Goal: Transaction & Acquisition: Book appointment/travel/reservation

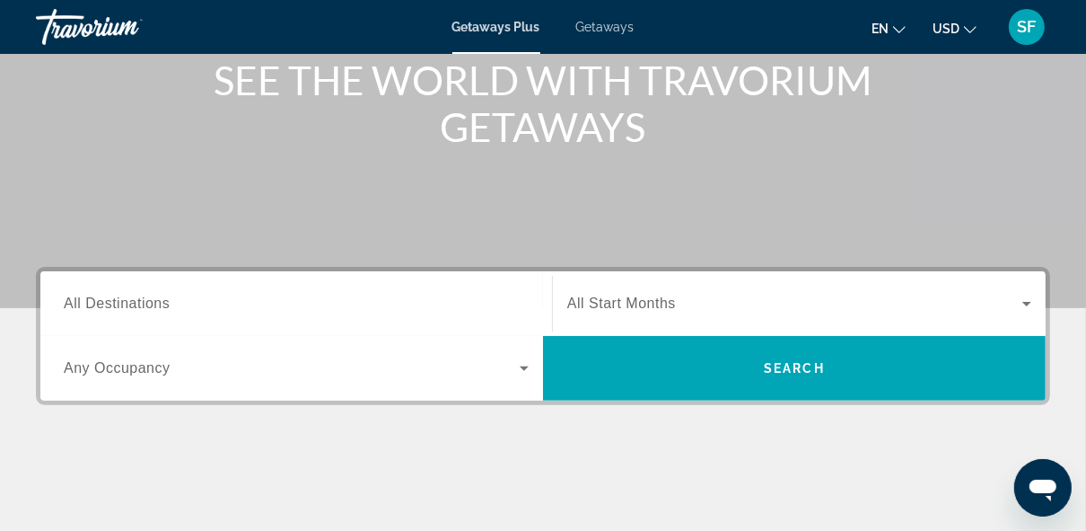
scroll to position [233, 0]
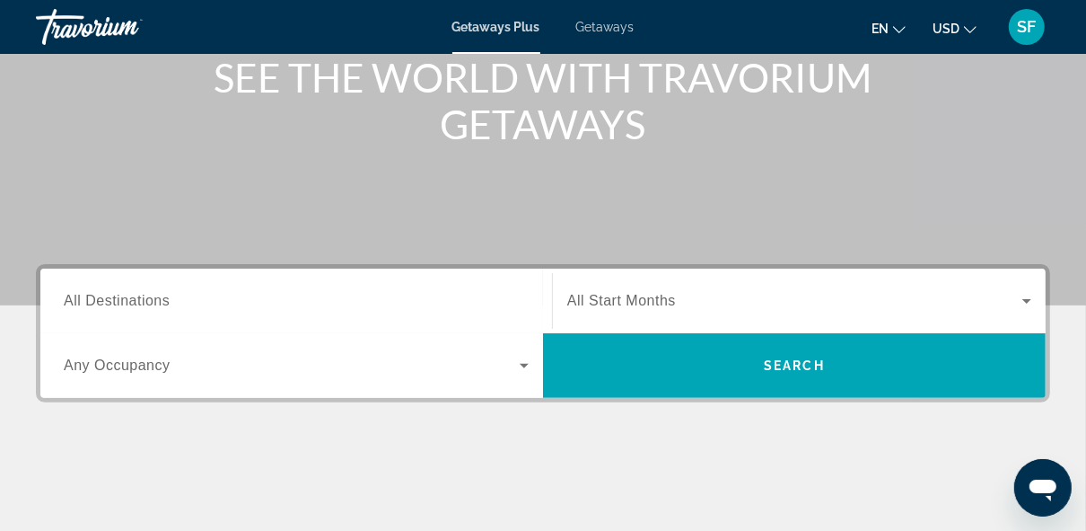
click at [110, 367] on span "Any Occupancy" at bounding box center [117, 364] width 107 height 15
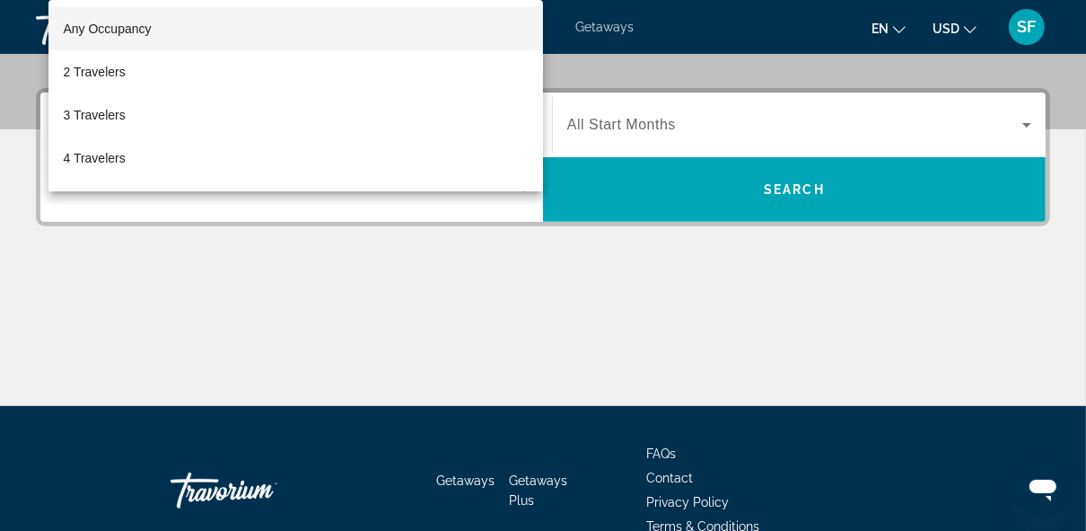
scroll to position [438, 0]
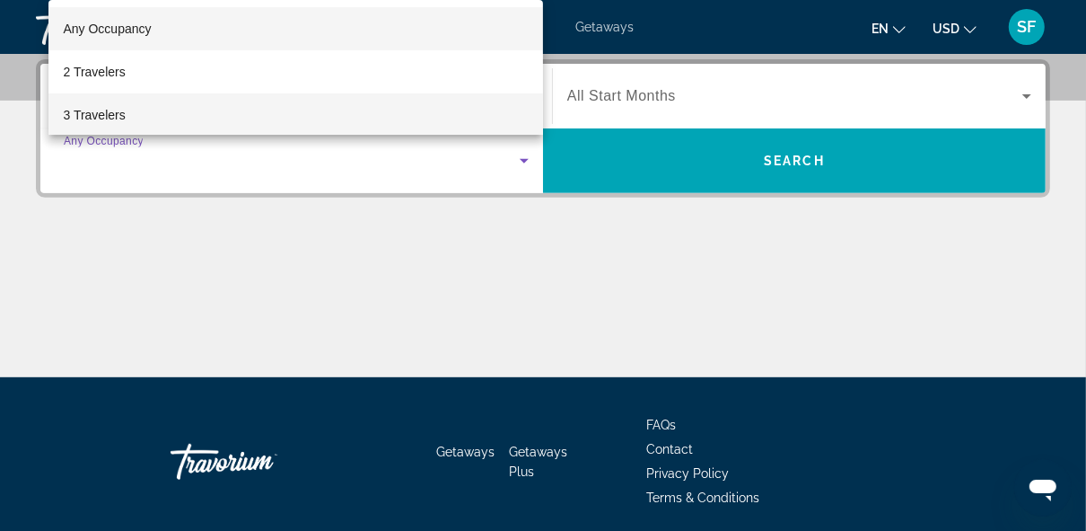
click at [118, 123] on span "3 Travelers" at bounding box center [94, 115] width 62 height 22
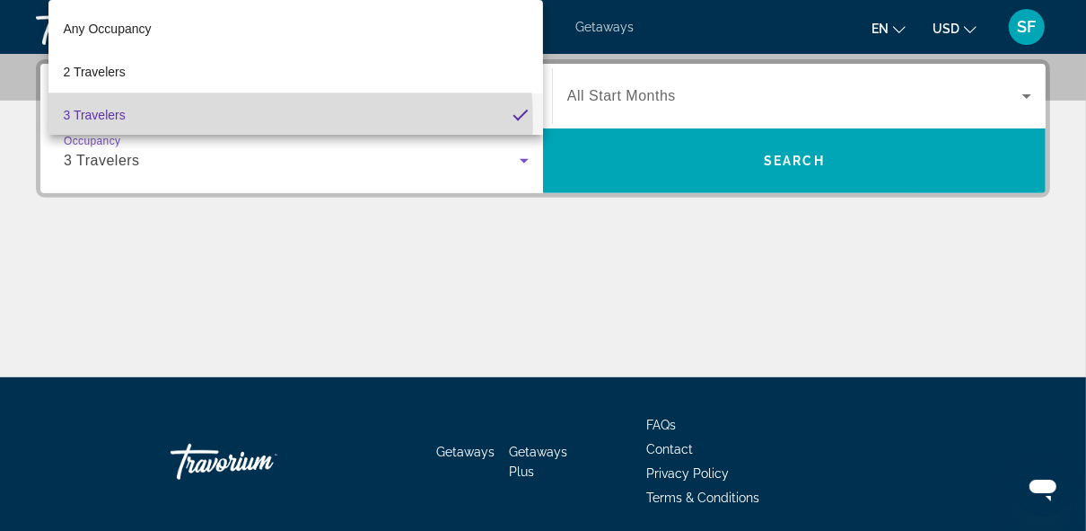
scroll to position [1, 0]
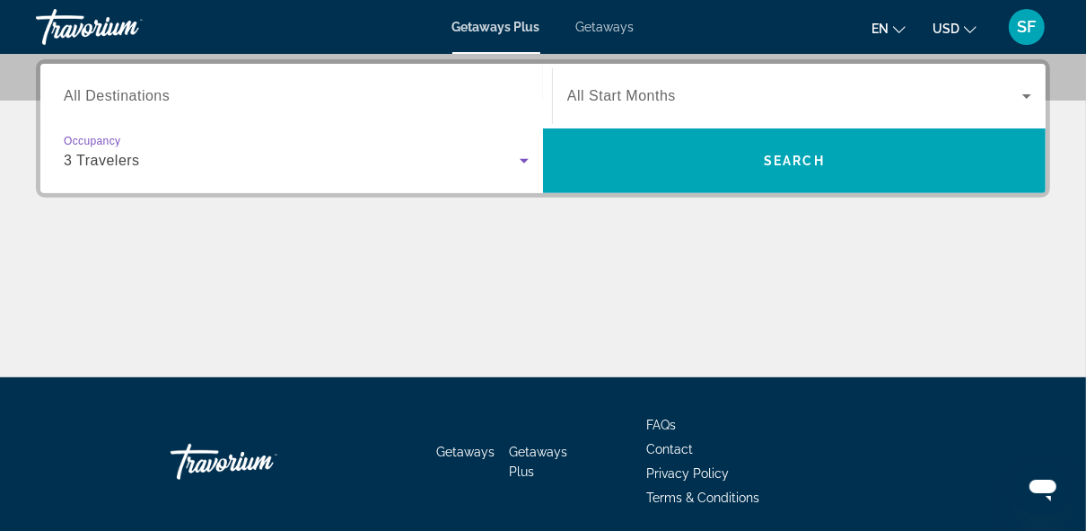
click at [631, 103] on span "All Start Months" at bounding box center [621, 95] width 109 height 15
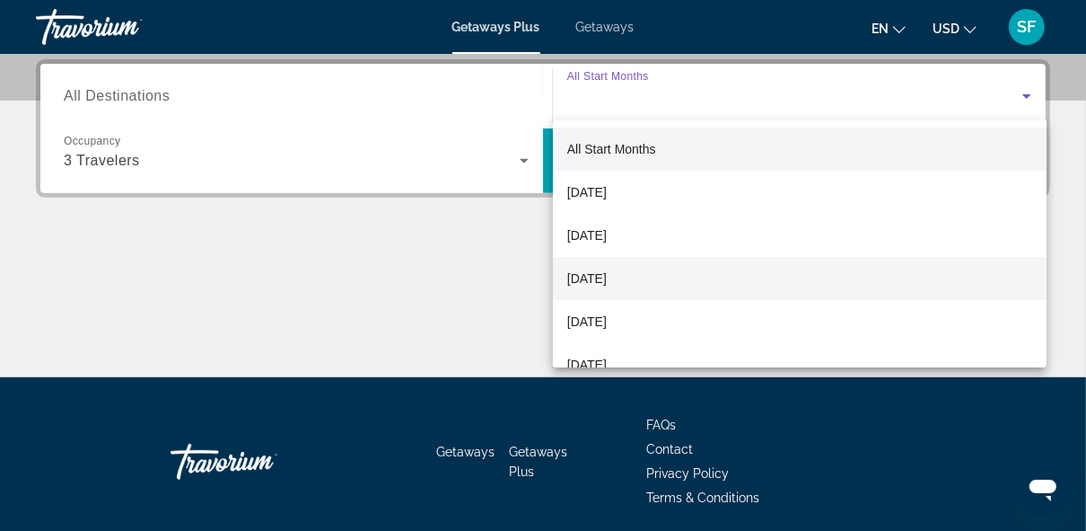
click at [591, 281] on span "[DATE]" at bounding box center [586, 279] width 39 height 22
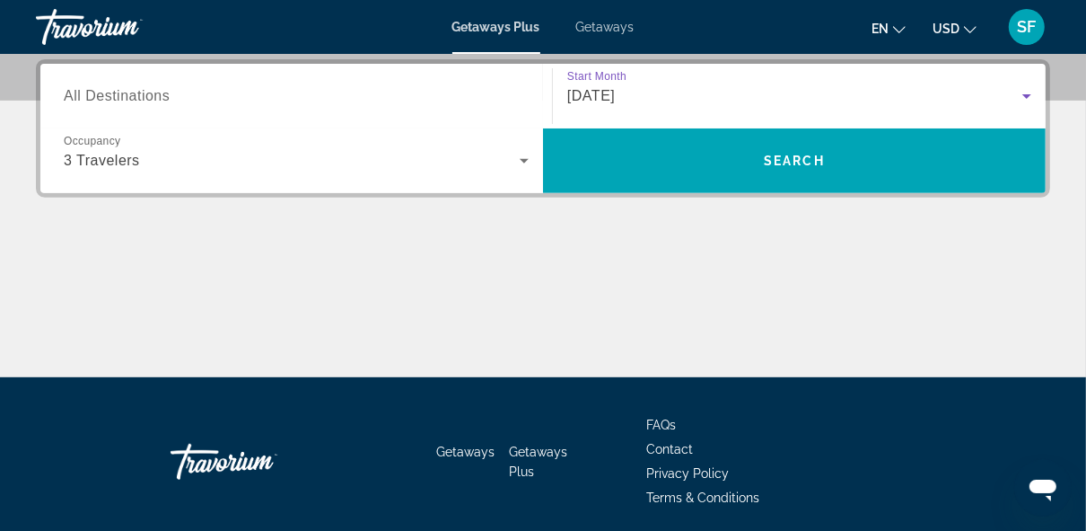
click at [84, 96] on span "All Destinations" at bounding box center [117, 95] width 106 height 15
click at [84, 96] on input "Destination All Destinations" at bounding box center [296, 97] width 465 height 22
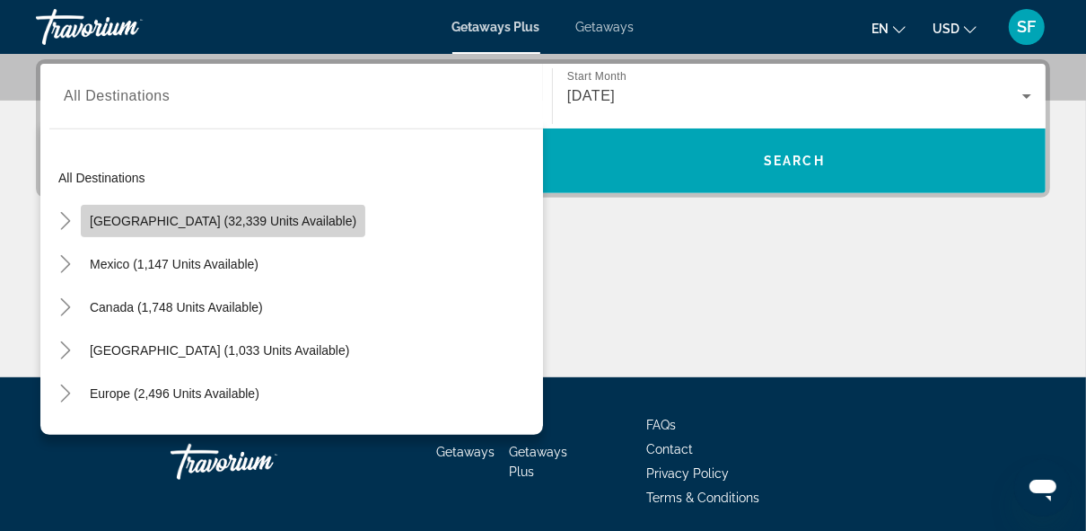
click at [259, 221] on span "[GEOGRAPHIC_DATA] (32,339 units available)" at bounding box center [223, 221] width 267 height 14
type input "**********"
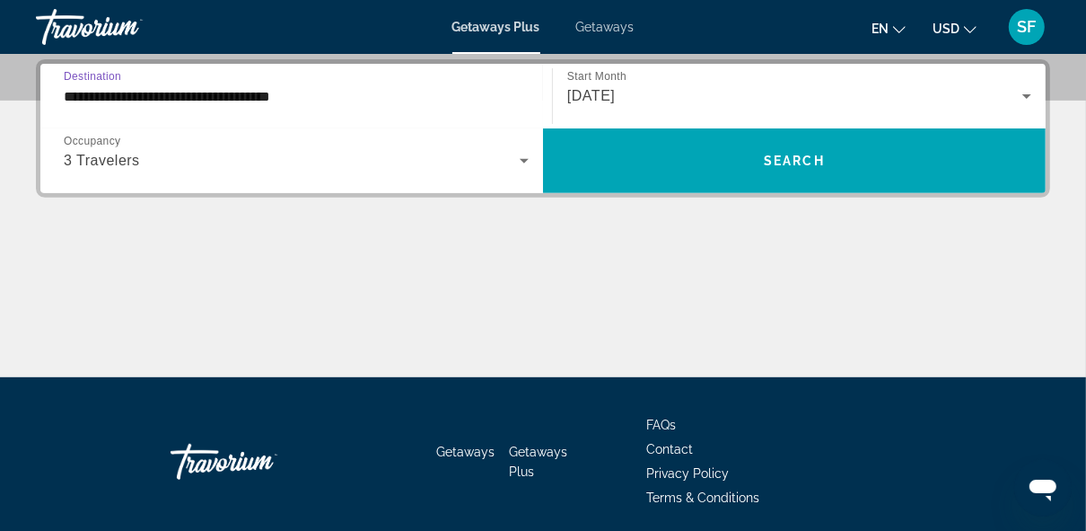
click at [128, 100] on input "**********" at bounding box center [296, 97] width 465 height 22
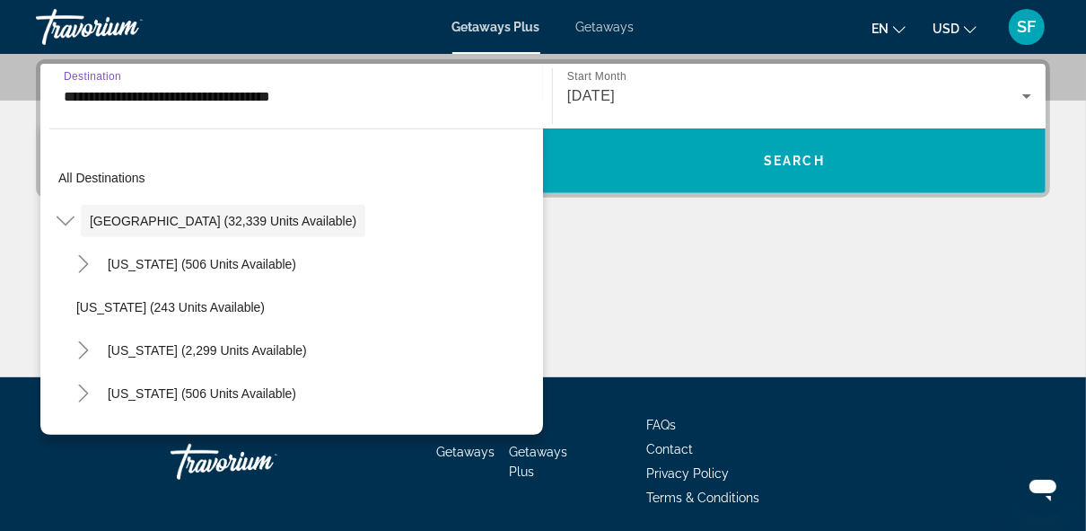
scroll to position [392, 0]
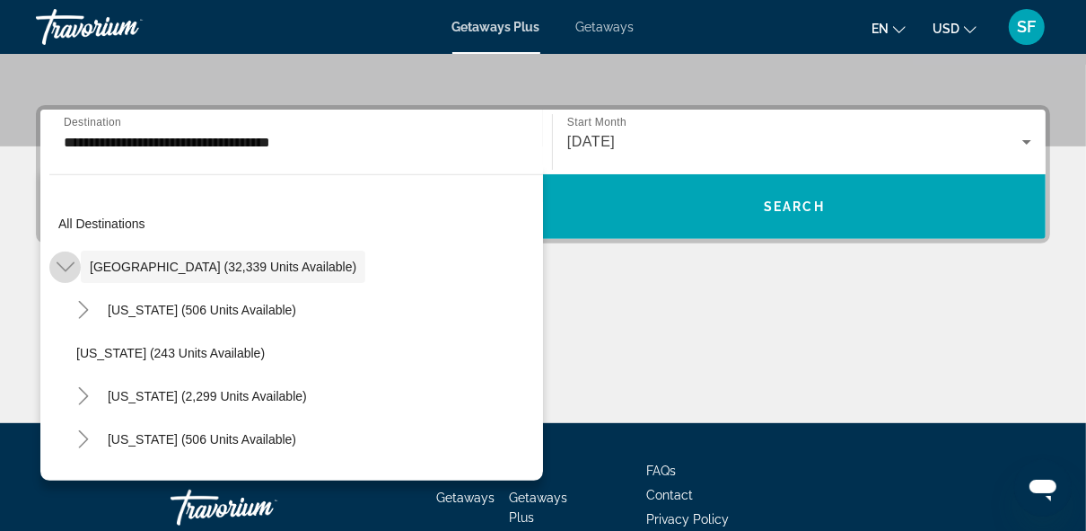
click at [69, 264] on icon "Toggle United States (32,339 units available)" at bounding box center [65, 267] width 18 height 10
click at [60, 266] on icon "Toggle United States (32,339 units available)" at bounding box center [66, 267] width 18 height 18
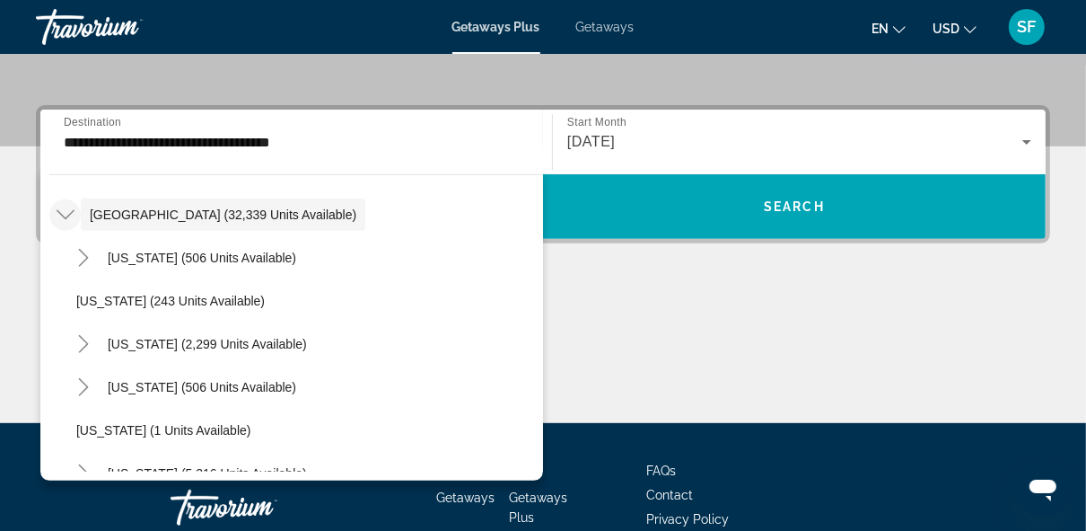
scroll to position [1658, 0]
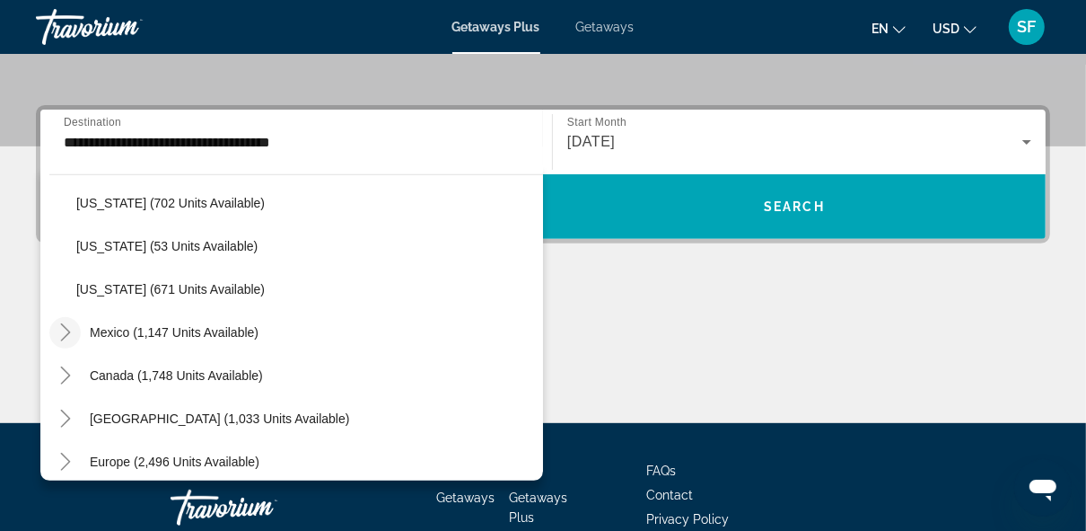
click at [58, 323] on icon "Toggle Mexico (1,147 units available)" at bounding box center [66, 332] width 18 height 18
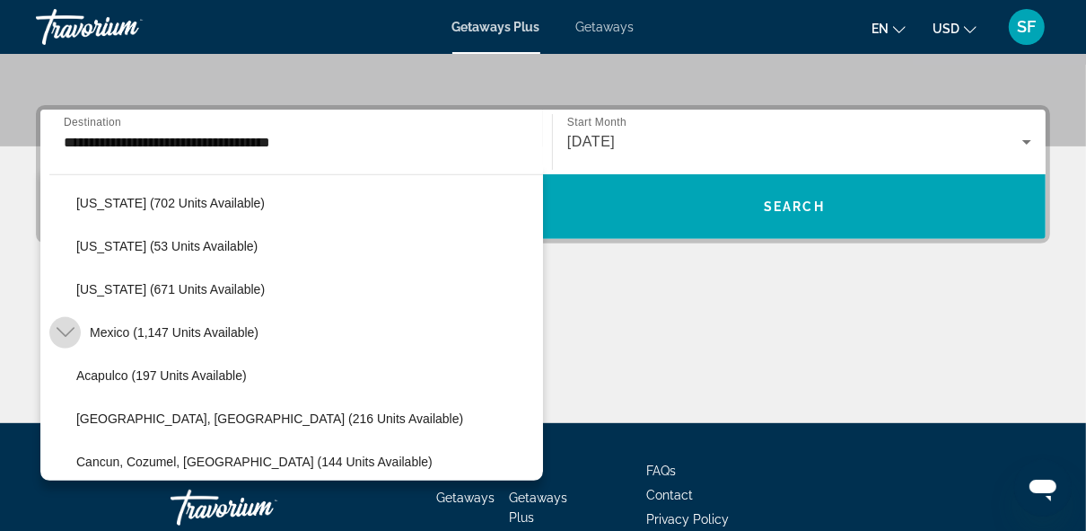
scroll to position [1776, 0]
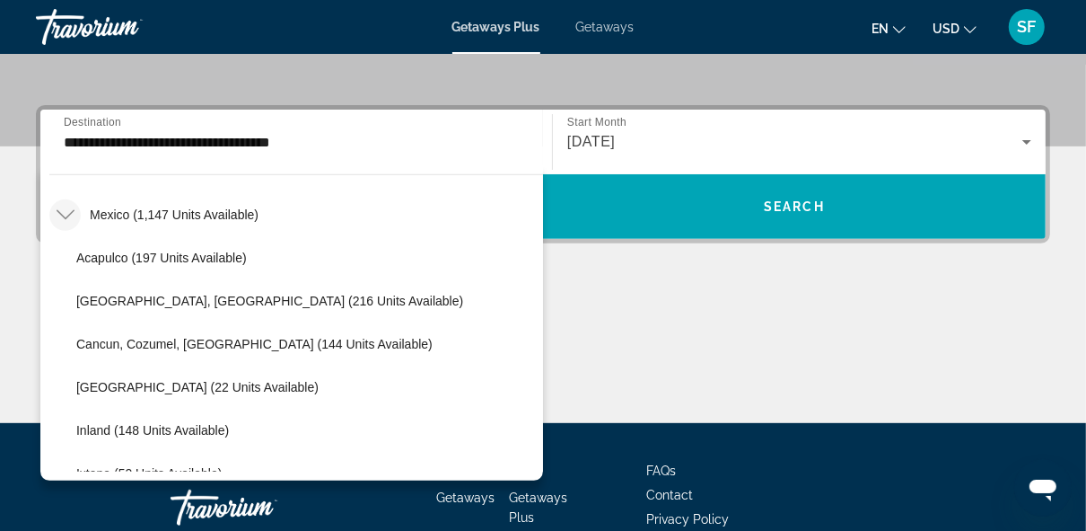
click at [127, 153] on div "**********" at bounding box center [296, 142] width 465 height 51
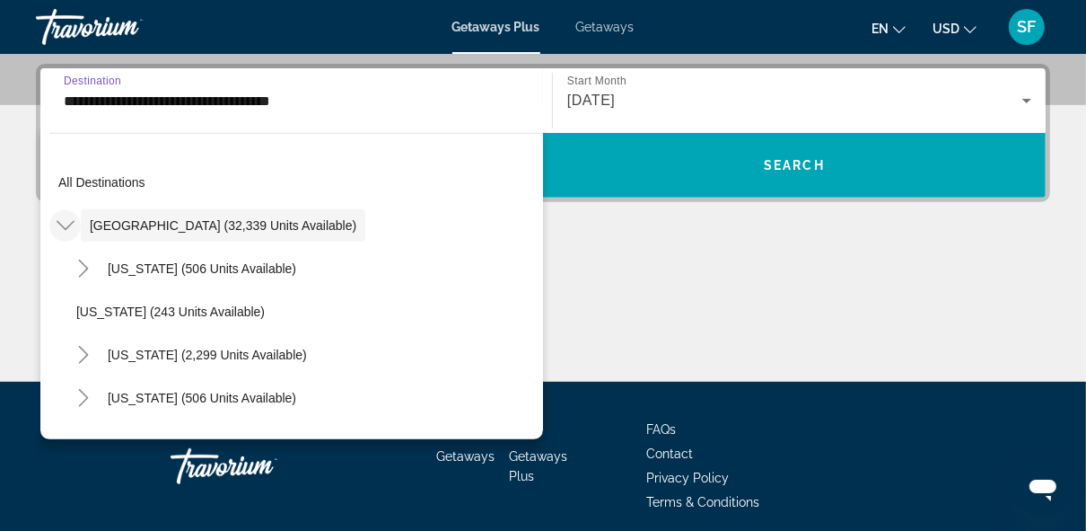
scroll to position [438, 0]
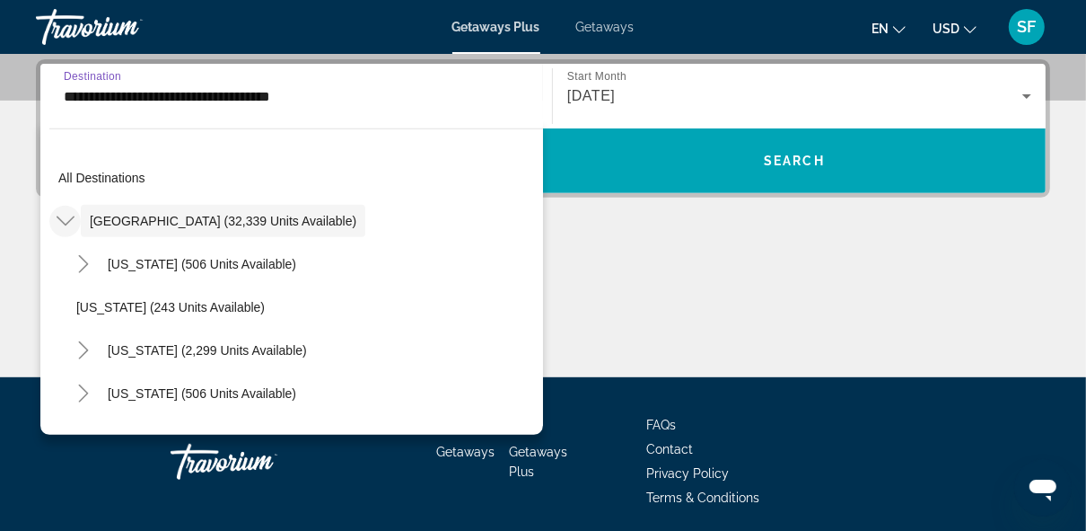
click at [107, 92] on input "**********" at bounding box center [296, 97] width 465 height 22
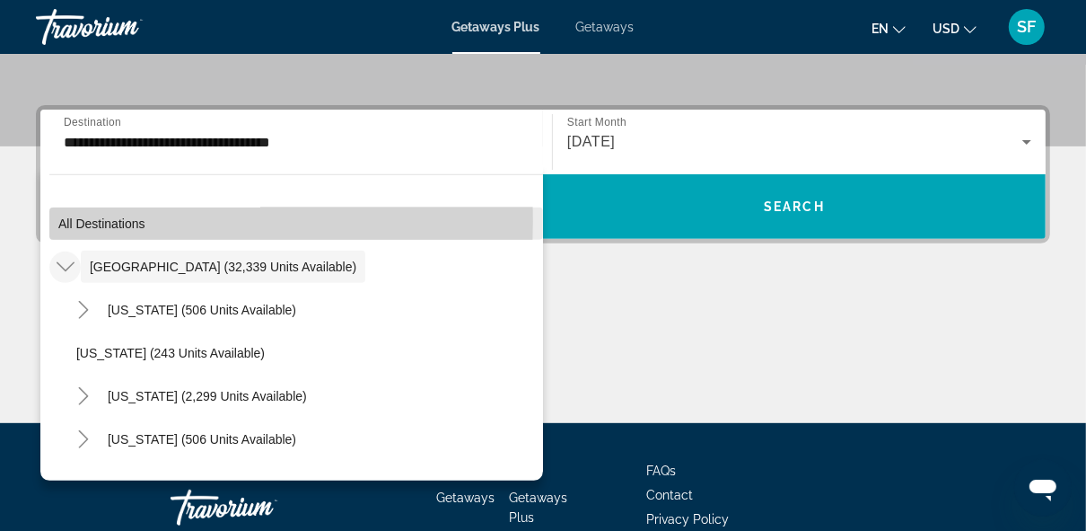
click at [54, 220] on span "Search widget" at bounding box center [296, 223] width 494 height 43
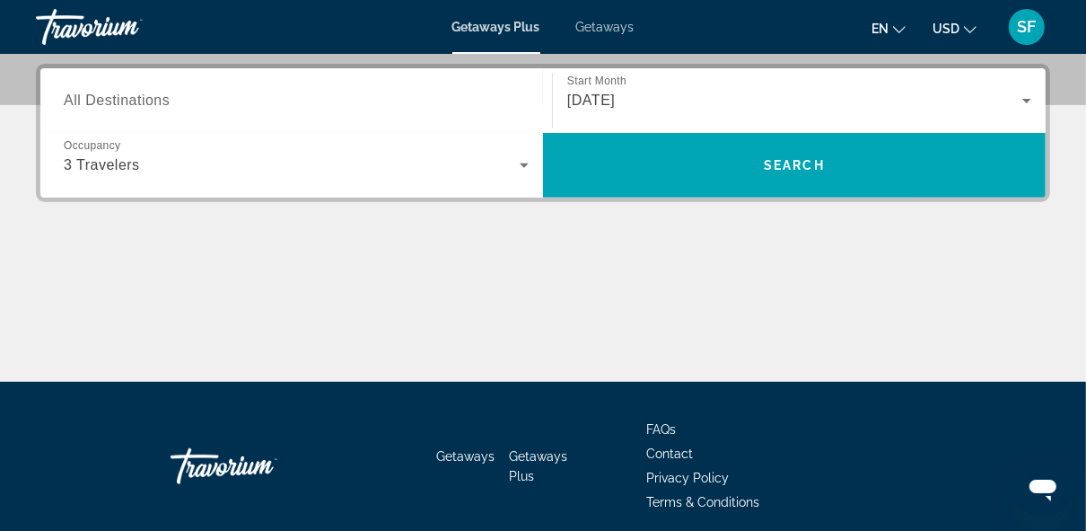
scroll to position [438, 0]
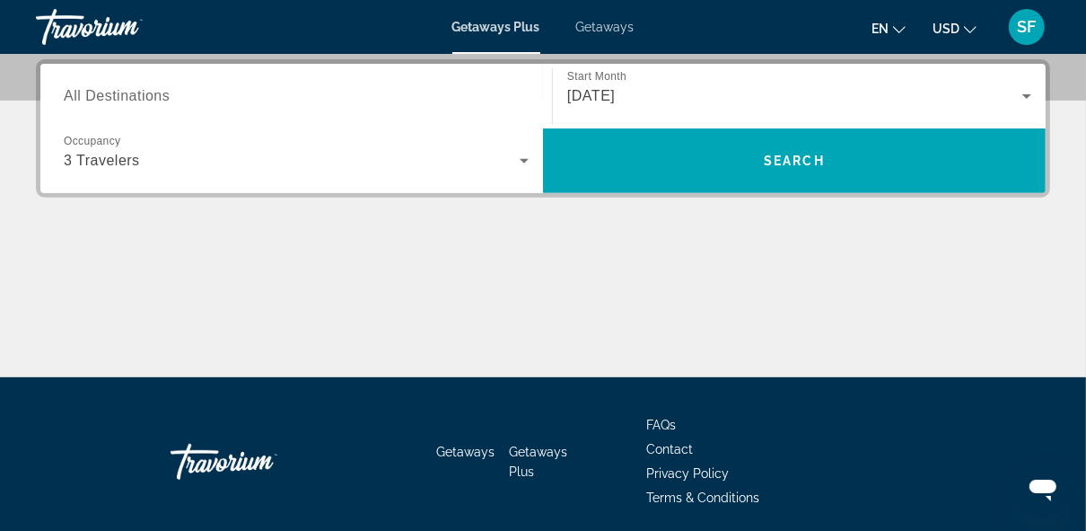
click at [83, 93] on span "All Destinations" at bounding box center [117, 95] width 106 height 15
click at [83, 93] on input "Destination All Destinations" at bounding box center [296, 97] width 465 height 22
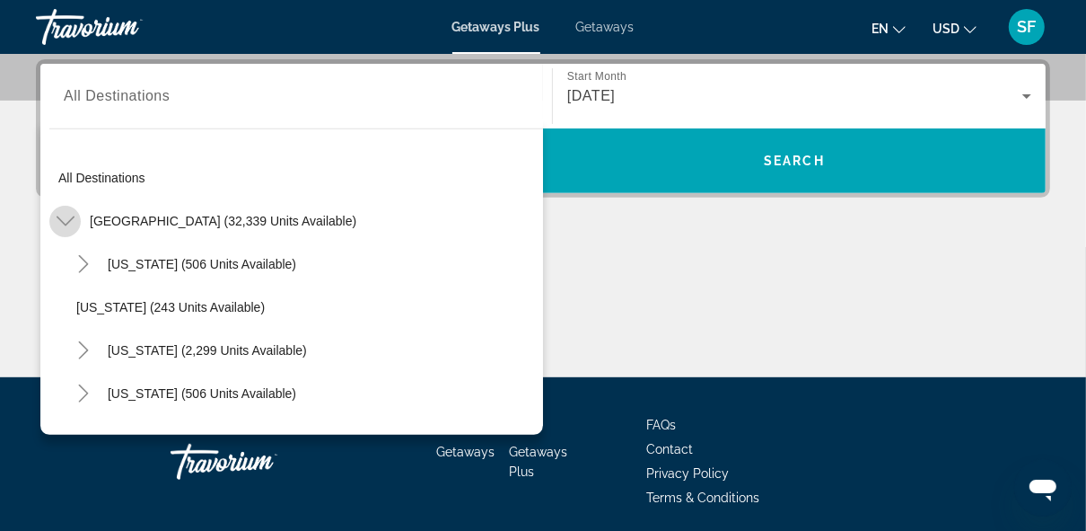
click at [66, 222] on icon "Toggle United States (32,339 units available)" at bounding box center [65, 221] width 18 height 10
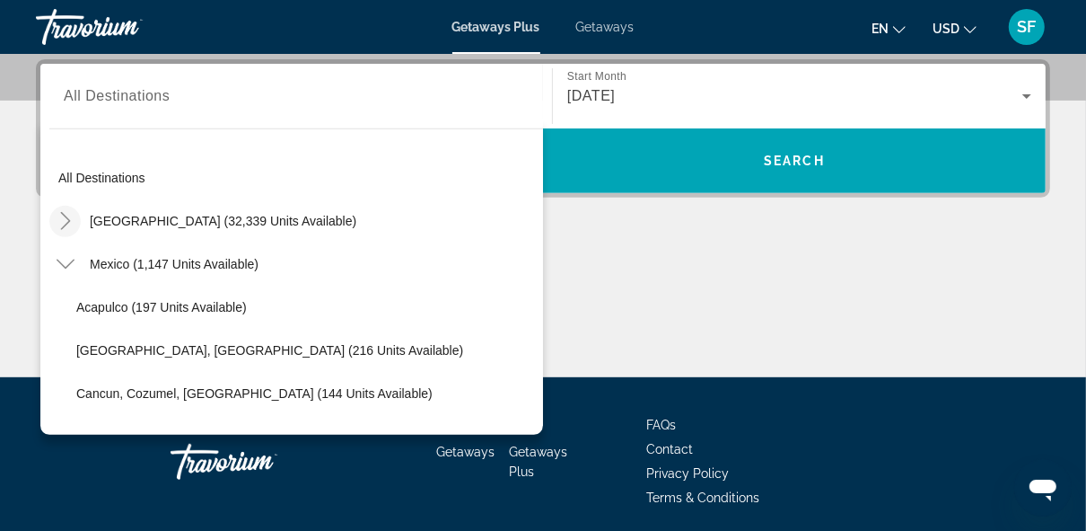
click at [66, 222] on icon "Toggle United States (32,339 units available)" at bounding box center [65, 221] width 10 height 18
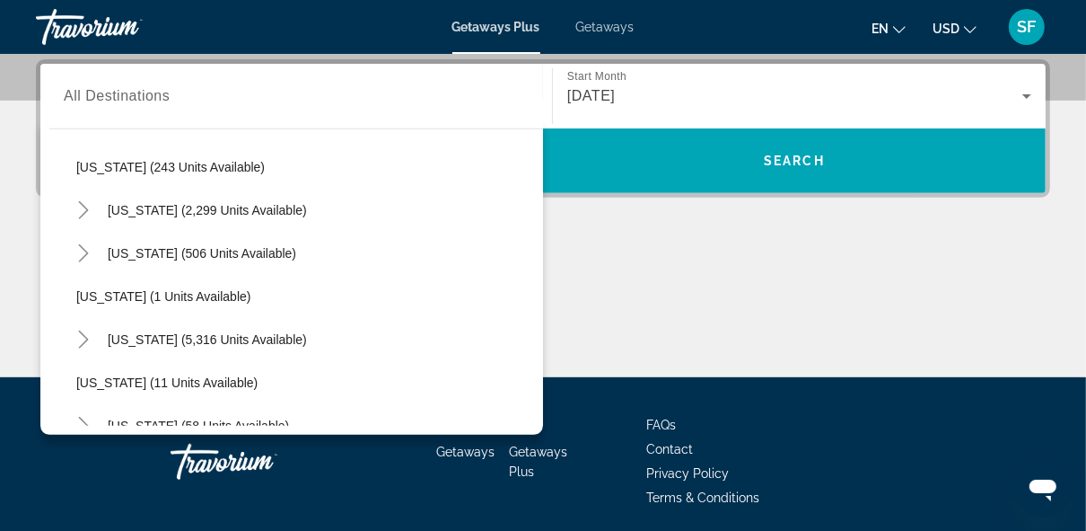
scroll to position [144, 0]
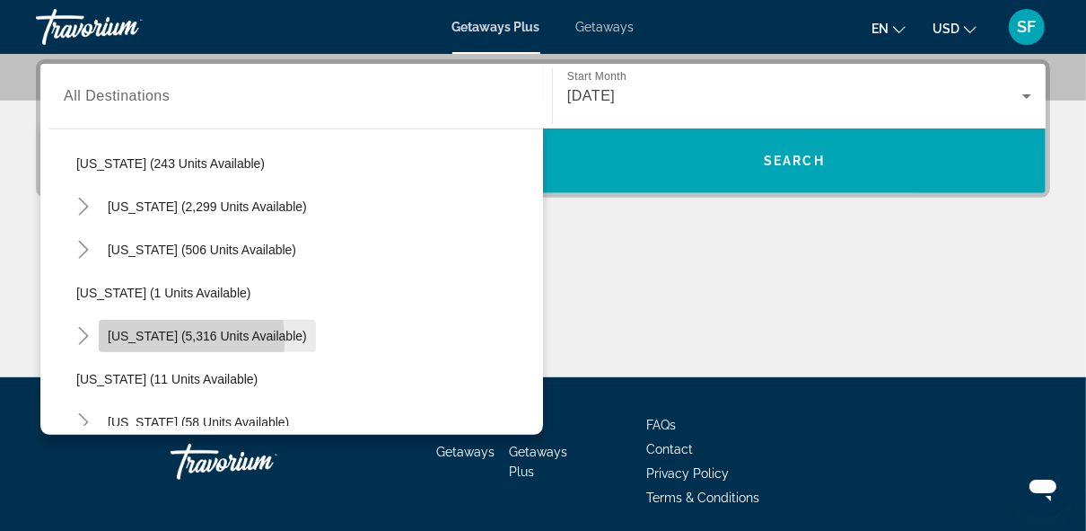
click at [112, 340] on span "[US_STATE] (5,316 units available)" at bounding box center [207, 336] width 199 height 14
type input "**********"
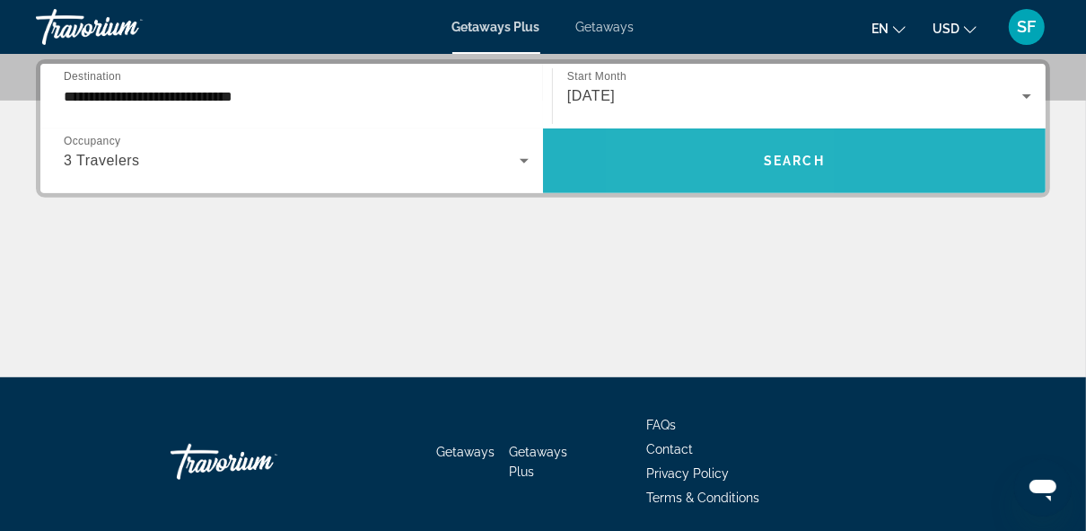
click at [713, 154] on span "Search widget" at bounding box center [794, 160] width 503 height 43
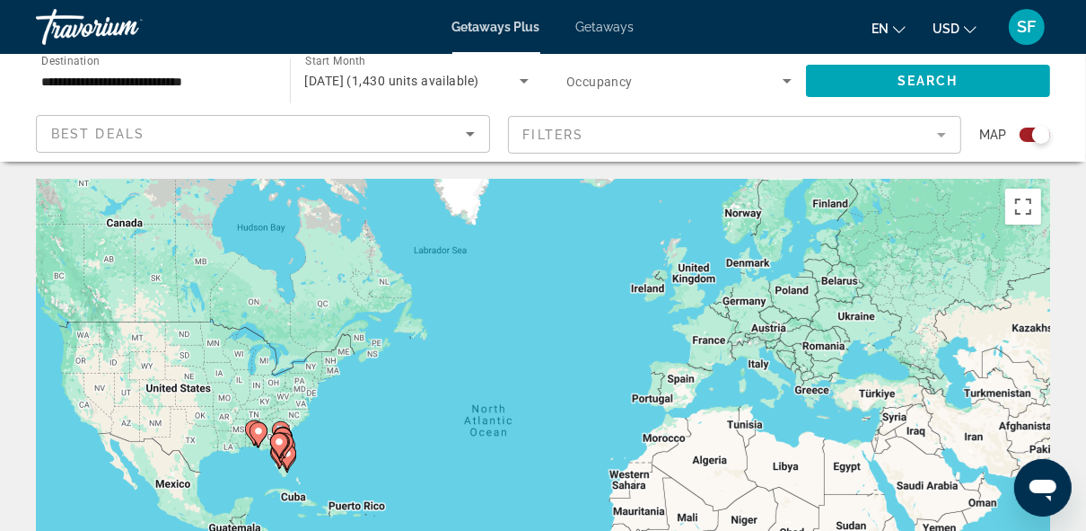
click at [282, 455] on gmp-advanced-marker "Main content" at bounding box center [279, 445] width 18 height 27
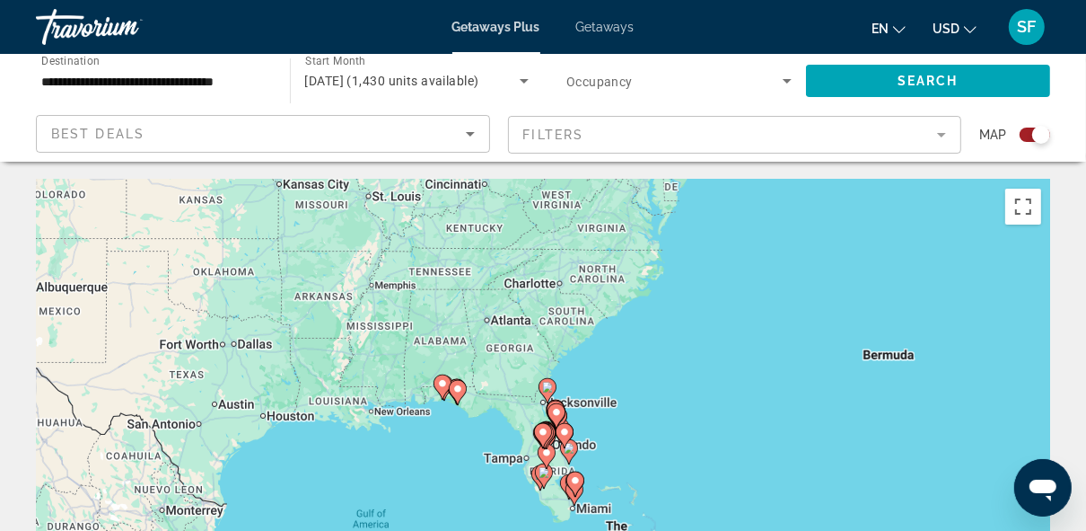
click at [458, 393] on image "Main content" at bounding box center [457, 388] width 11 height 11
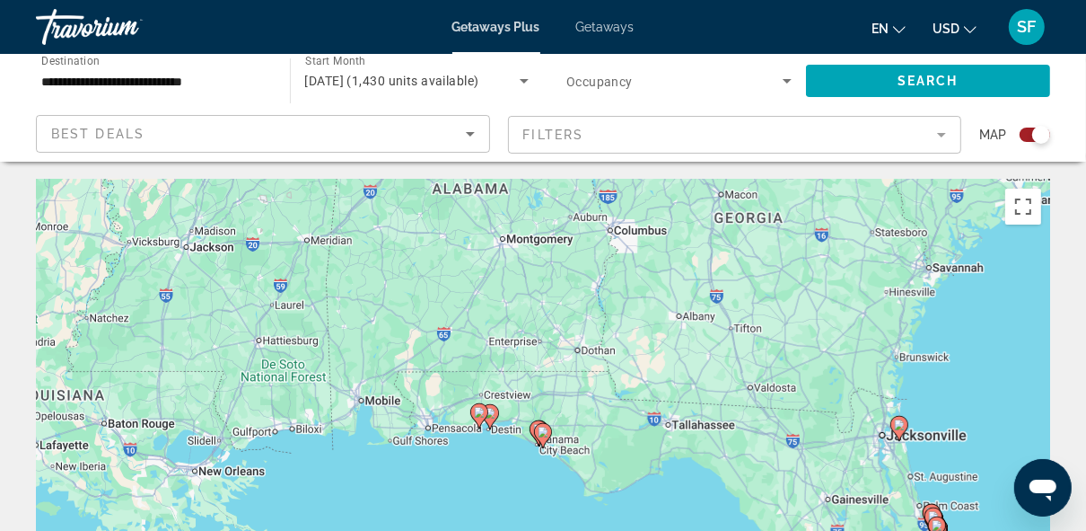
click at [540, 437] on image "Main content" at bounding box center [543, 431] width 11 height 11
type input "**********"
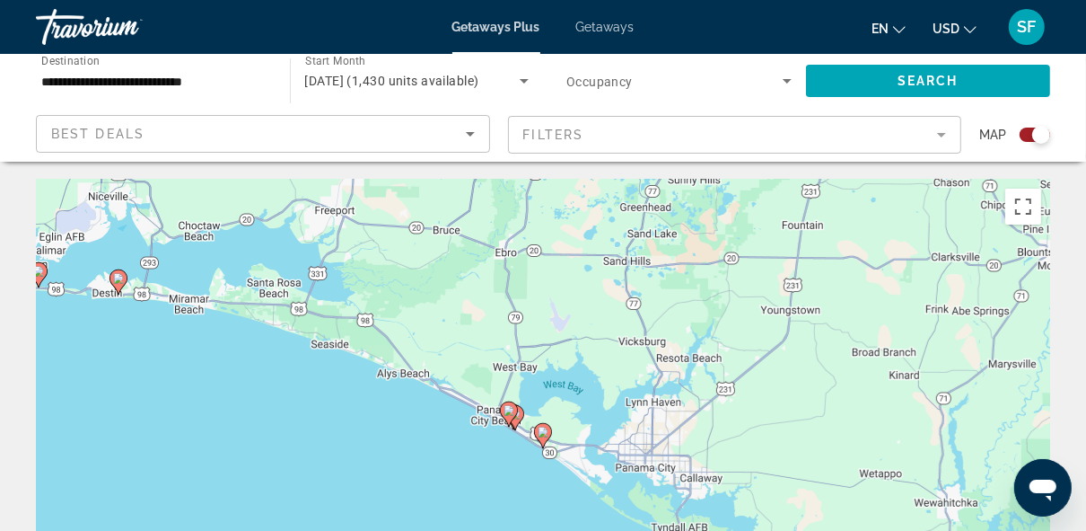
click at [507, 425] on gmp-advanced-marker "Main content" at bounding box center [509, 413] width 18 height 27
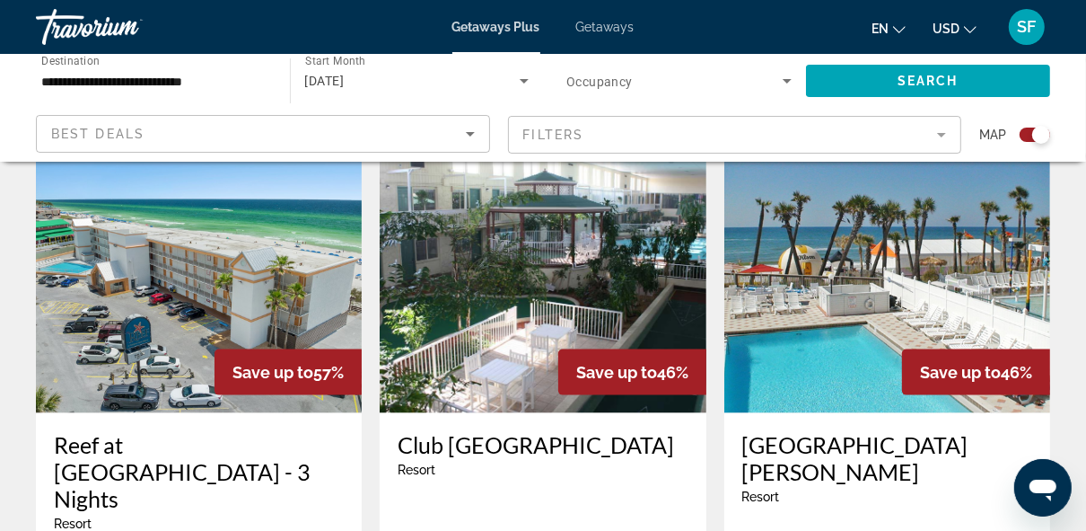
scroll to position [1445, 0]
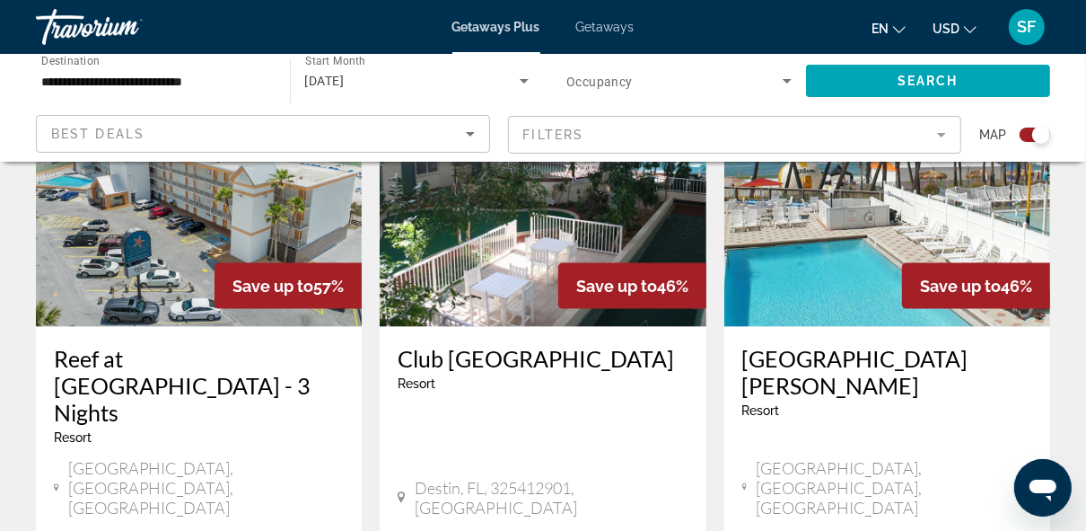
click at [620, 28] on span "Getaways" at bounding box center [605, 27] width 58 height 14
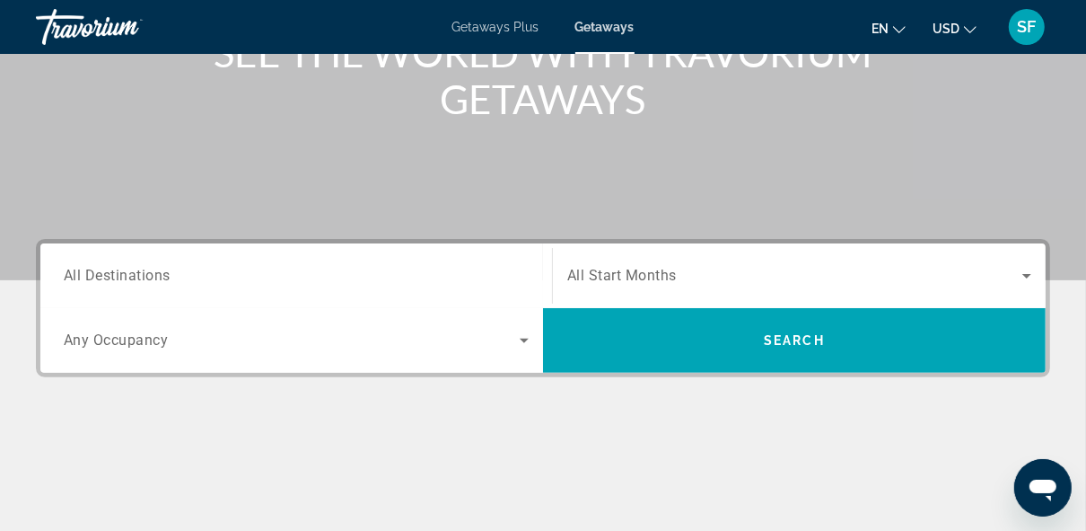
scroll to position [306, 0]
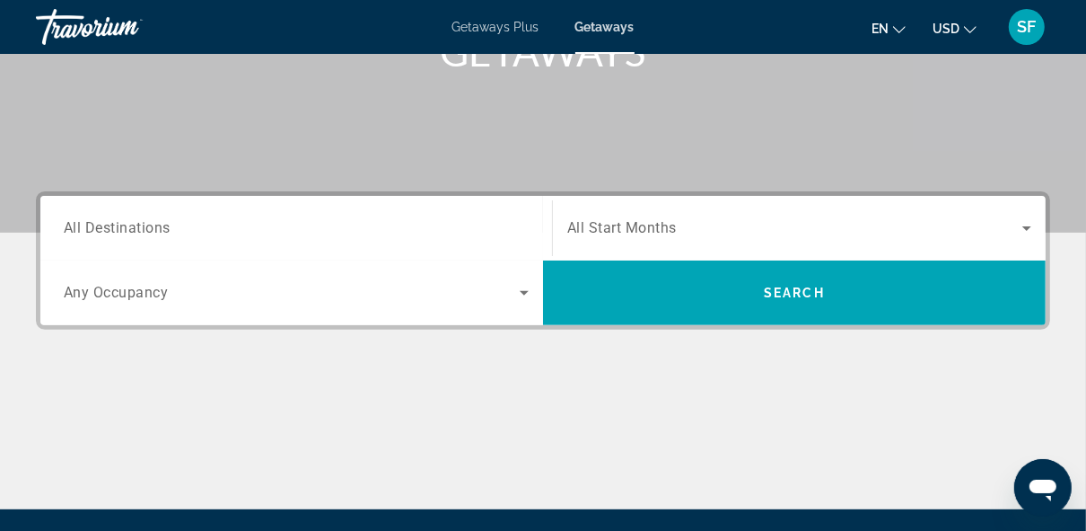
click at [77, 224] on span "All Destinations" at bounding box center [117, 227] width 107 height 17
click at [77, 224] on input "Destination All Destinations" at bounding box center [296, 229] width 465 height 22
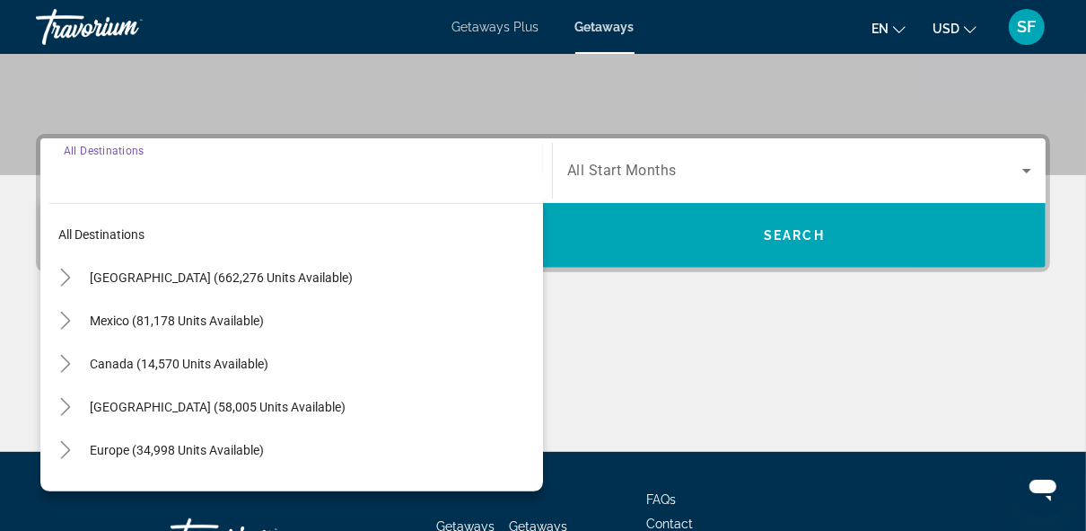
scroll to position [438, 0]
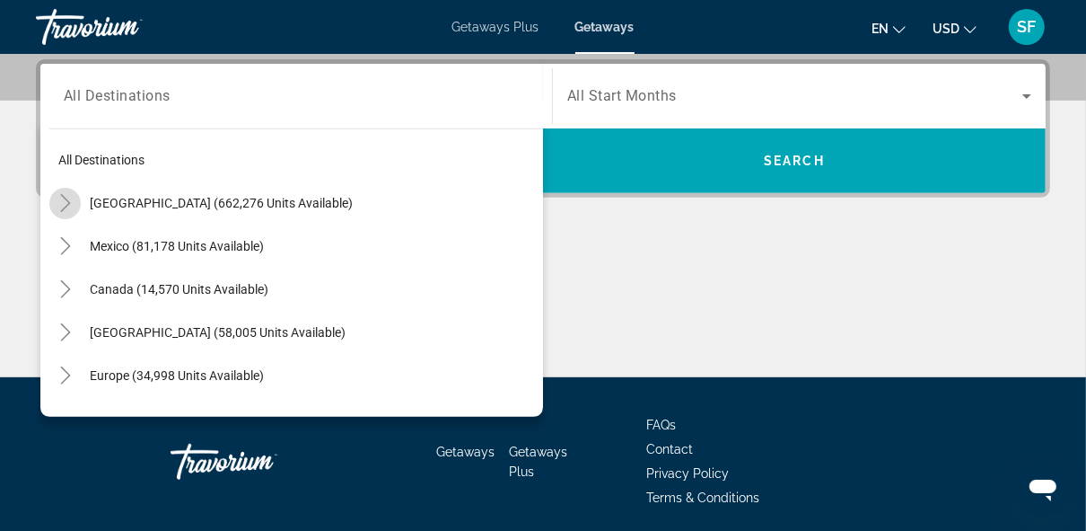
click at [64, 198] on icon "Toggle United States (662,276 units available)" at bounding box center [66, 203] width 18 height 18
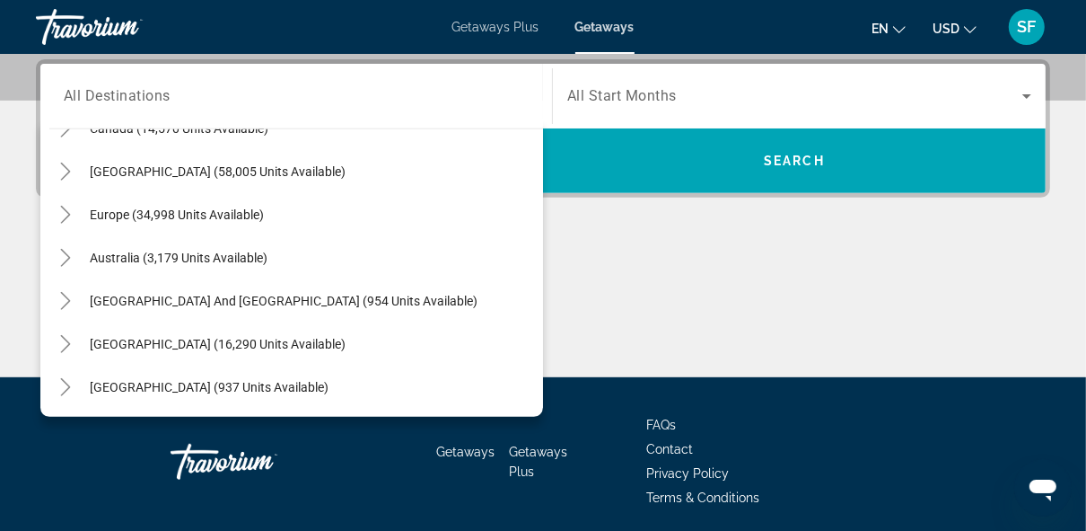
scroll to position [2230, 0]
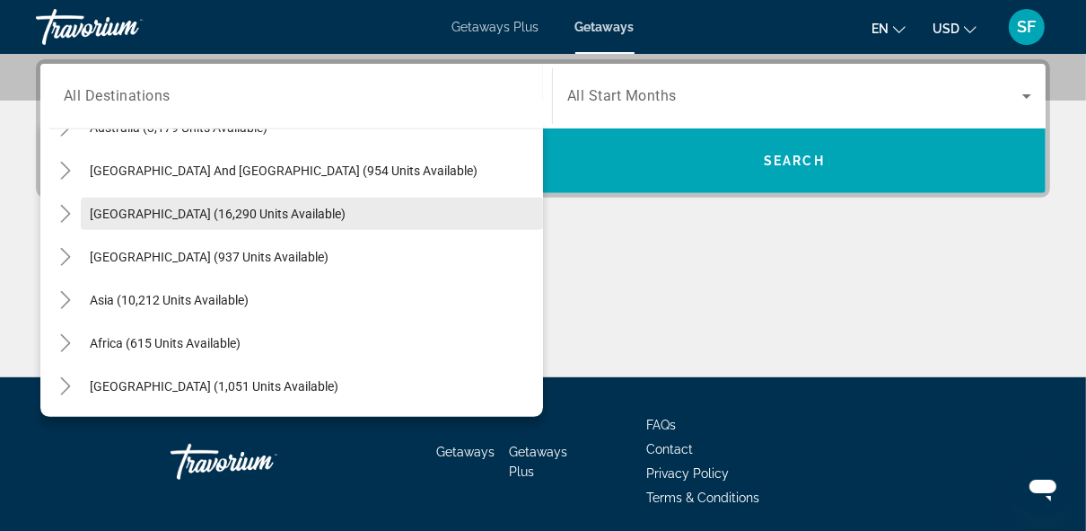
click at [199, 212] on span "[GEOGRAPHIC_DATA] (16,290 units available)" at bounding box center [218, 213] width 256 height 14
type input "**********"
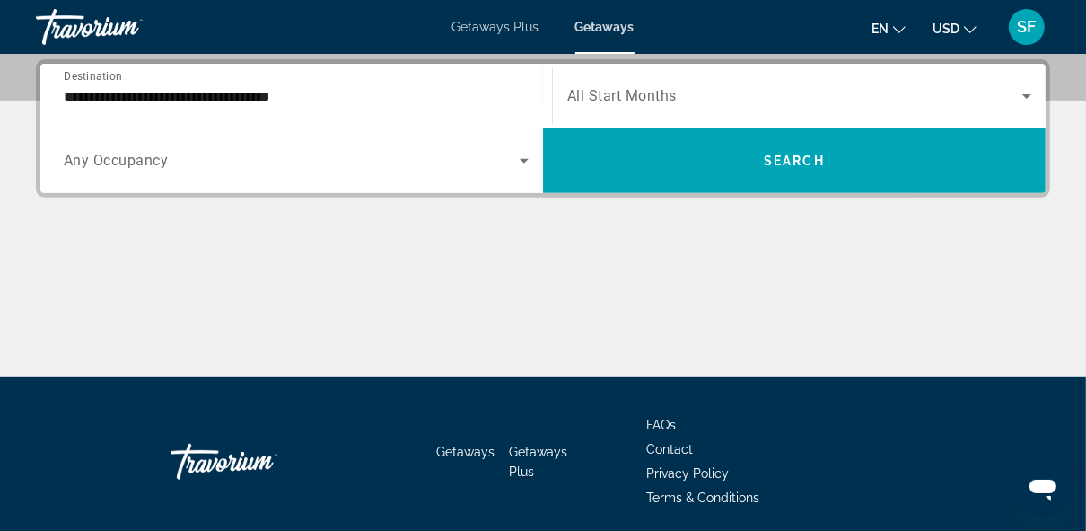
click at [667, 100] on span "All Start Months" at bounding box center [622, 96] width 110 height 17
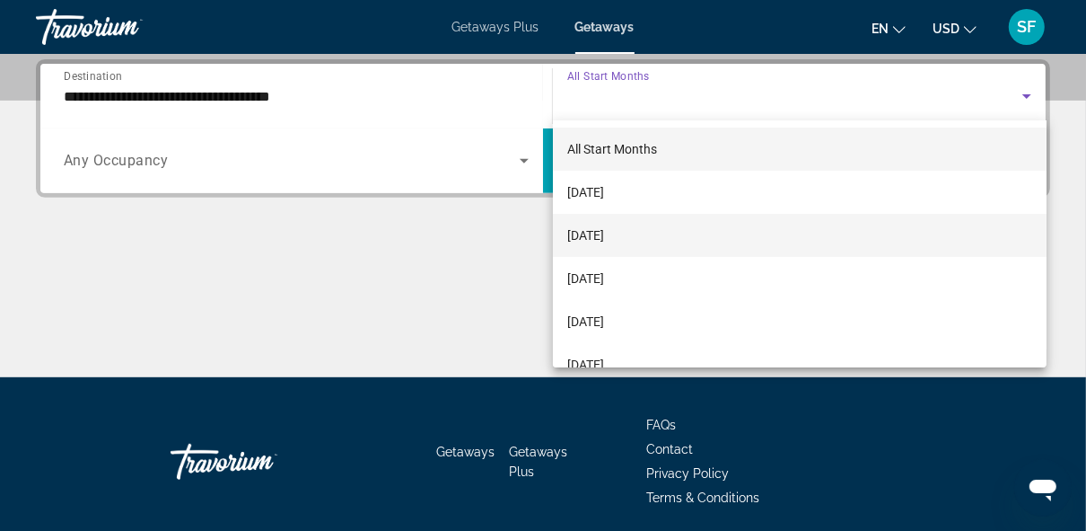
click at [611, 248] on mat-option "[DATE]" at bounding box center [800, 235] width 494 height 43
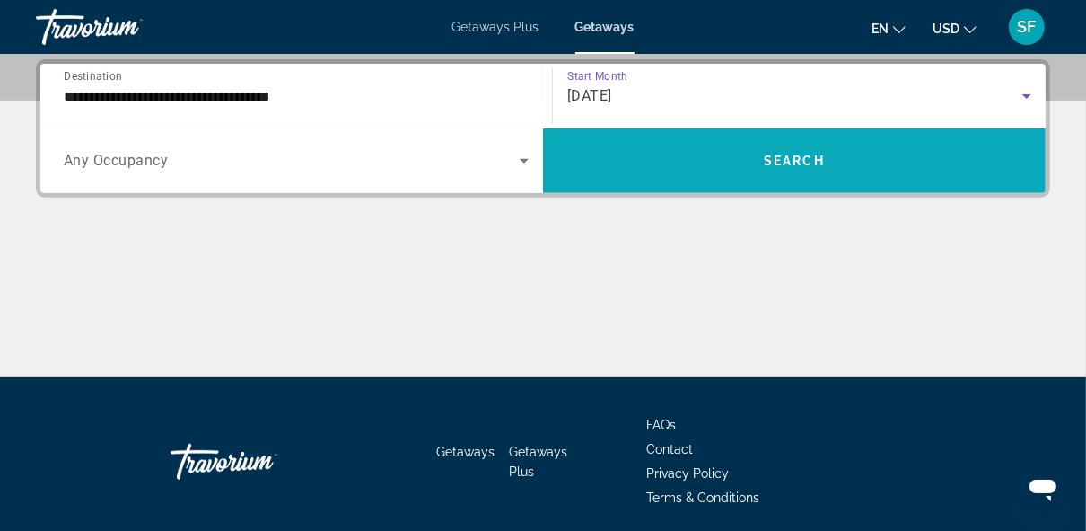
click at [797, 163] on span "Search" at bounding box center [794, 161] width 61 height 14
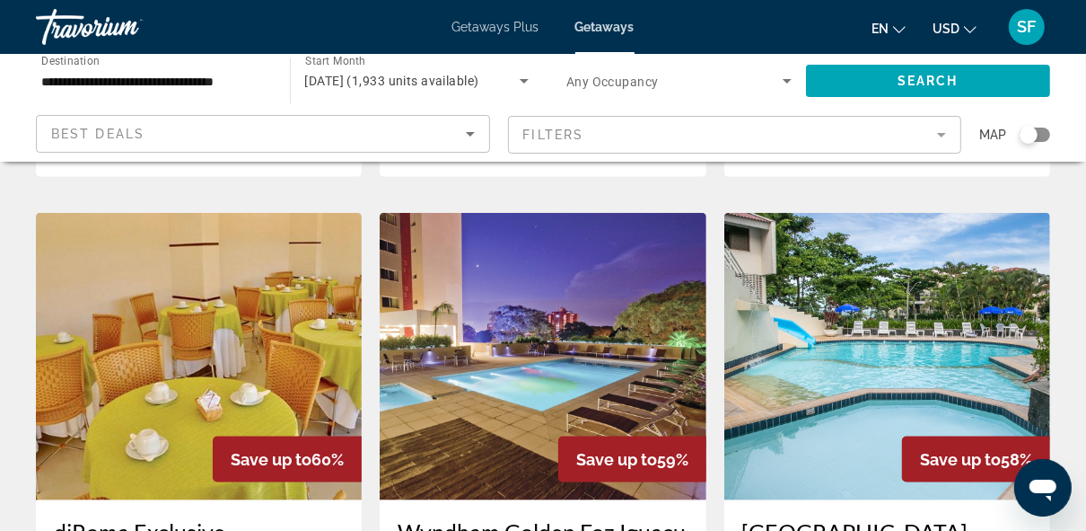
scroll to position [1445, 0]
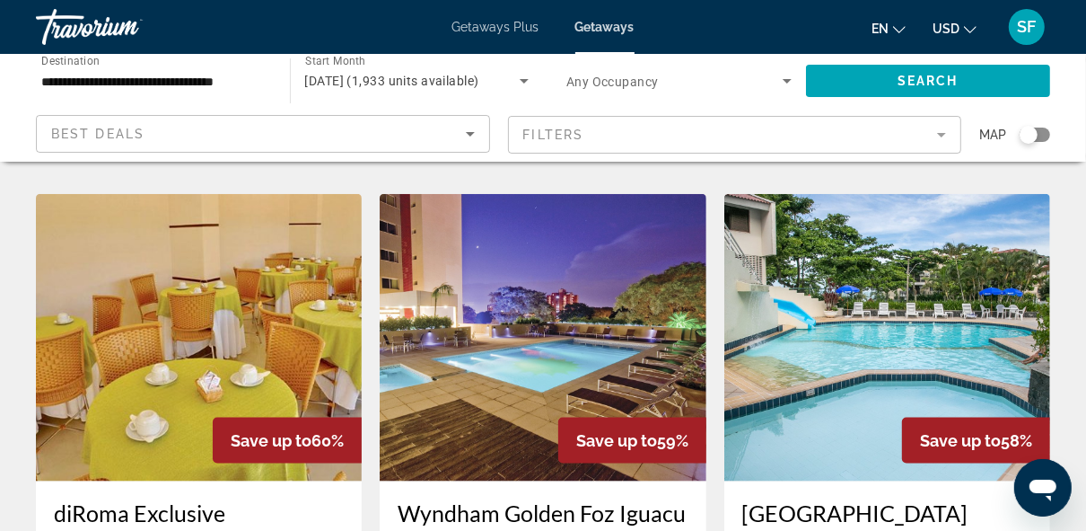
click at [630, 235] on img "Main content" at bounding box center [543, 337] width 326 height 287
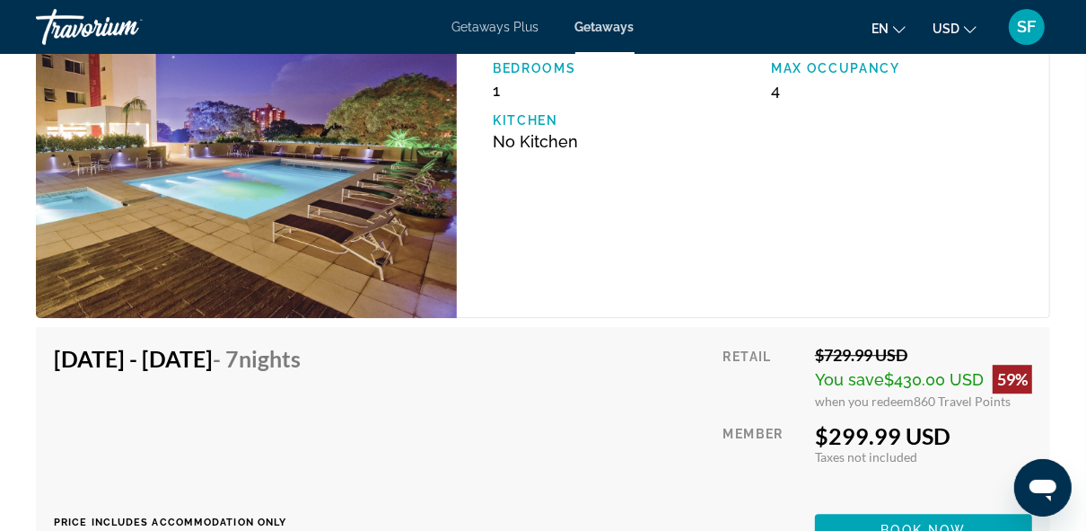
scroll to position [3274, 0]
